Goal: Task Accomplishment & Management: Manage account settings

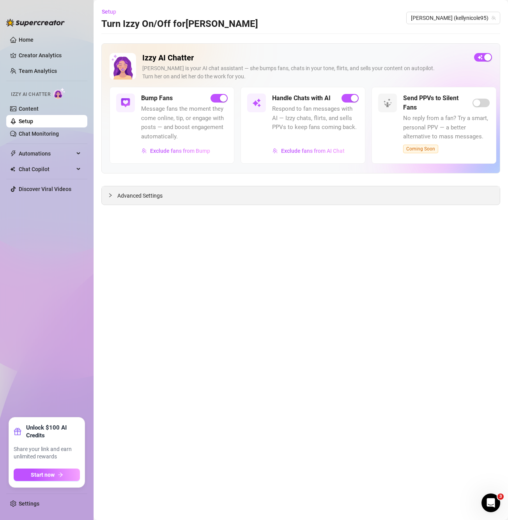
click at [146, 188] on div "Advanced Settings" at bounding box center [301, 195] width 398 height 18
click at [146, 196] on span "Advanced Settings" at bounding box center [139, 195] width 45 height 9
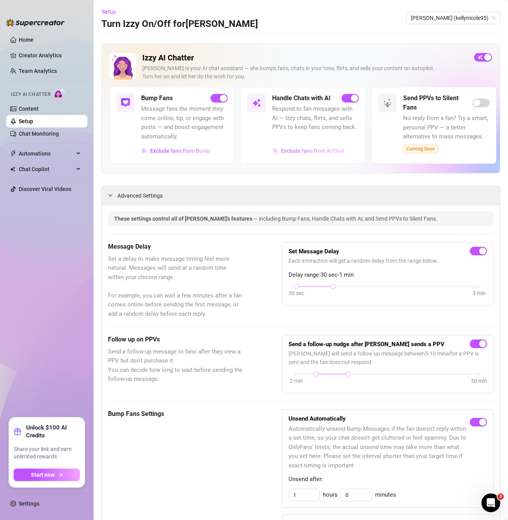
click at [320, 151] on span "Exclude fans from AI Chat" at bounding box center [313, 151] width 64 height 6
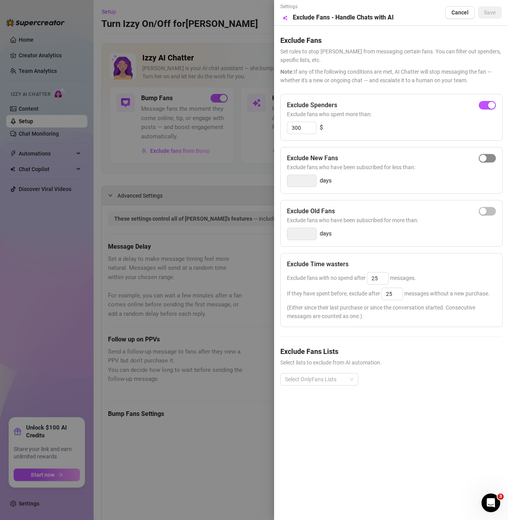
click at [488, 161] on span "button" at bounding box center [487, 158] width 17 height 9
type input "3"
click at [484, 215] on span "button" at bounding box center [487, 211] width 17 height 9
type input "14"
click at [491, 157] on div "button" at bounding box center [491, 158] width 7 height 7
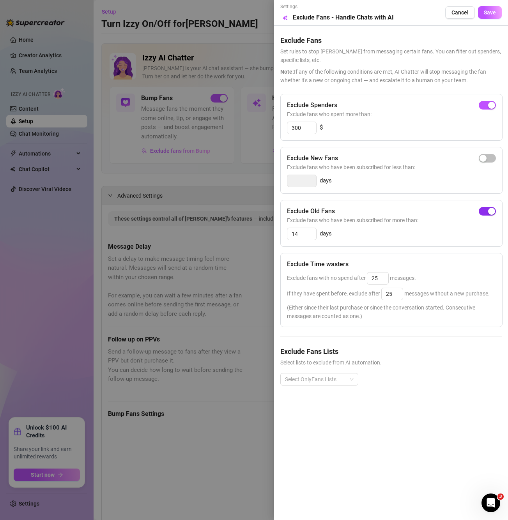
click at [491, 210] on div "button" at bounding box center [491, 211] width 7 height 7
click at [380, 282] on input "25" at bounding box center [377, 278] width 21 height 12
type input "2"
type input "1"
type input "25"
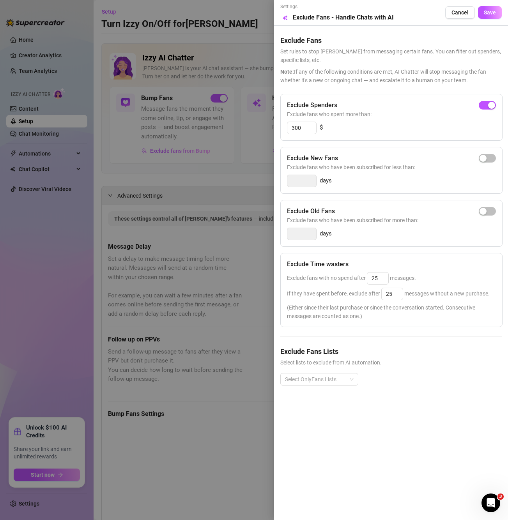
click at [495, 20] on div "Settings Preview Exclude Fans - Handle Chats with AI Cancel Save" at bounding box center [390, 12] width 221 height 19
click at [491, 13] on span "Save" at bounding box center [490, 12] width 12 height 6
